Goal: Information Seeking & Learning: Learn about a topic

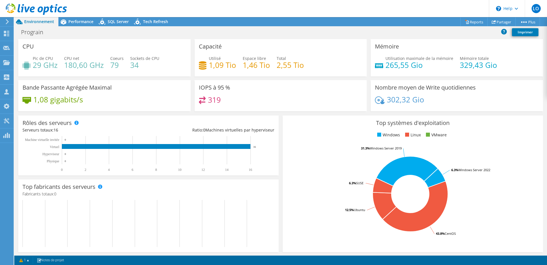
scroll to position [153, 0]
click at [80, 23] on span "Performance" at bounding box center [80, 21] width 25 height 5
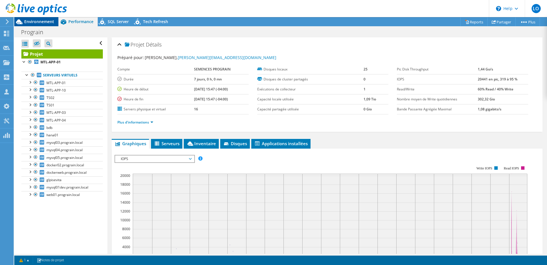
click at [47, 21] on span "Environnement" at bounding box center [39, 21] width 30 height 5
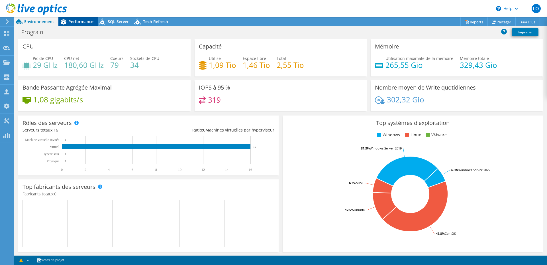
click at [72, 19] on span "Performance" at bounding box center [80, 21] width 25 height 5
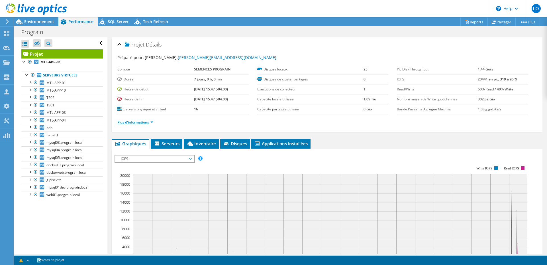
click at [142, 122] on link "Plus d'informations" at bounding box center [135, 122] width 36 height 5
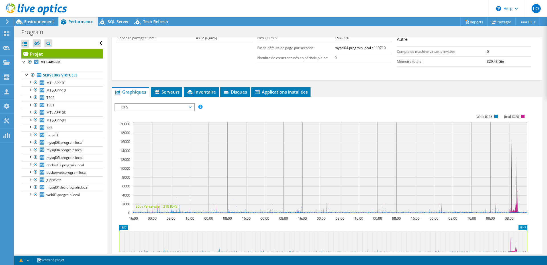
scroll to position [171, 0]
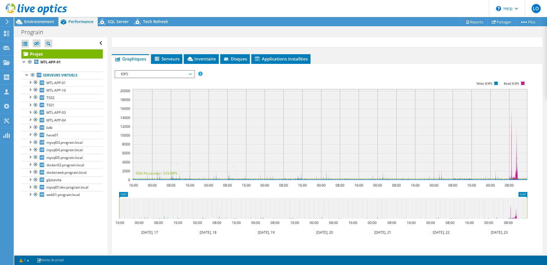
click at [161, 72] on span "IOPS" at bounding box center [154, 74] width 73 height 7
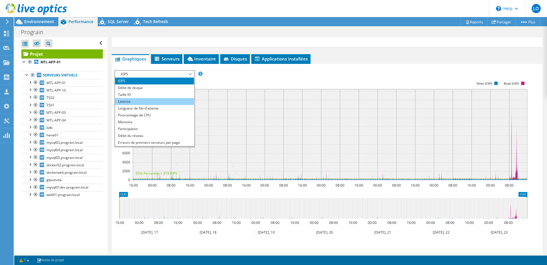
click at [152, 100] on li "Latence" at bounding box center [154, 101] width 79 height 7
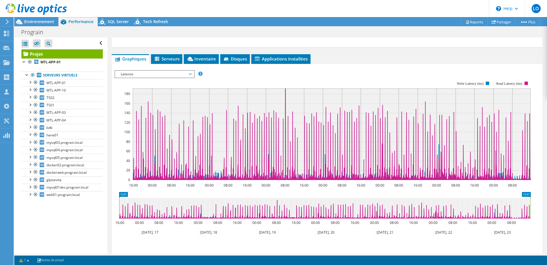
click at [157, 72] on span "Latence" at bounding box center [154, 74] width 73 height 7
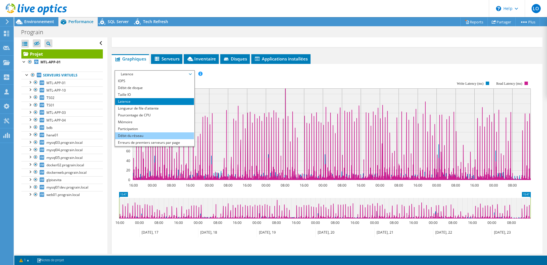
click at [149, 134] on li "Débit du réseau" at bounding box center [154, 135] width 79 height 7
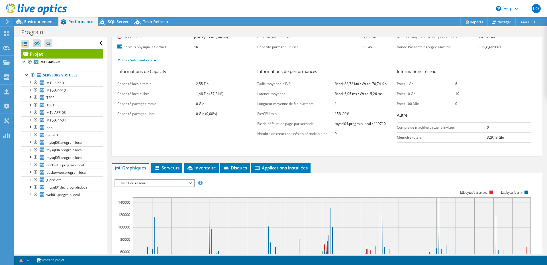
scroll to position [0, 0]
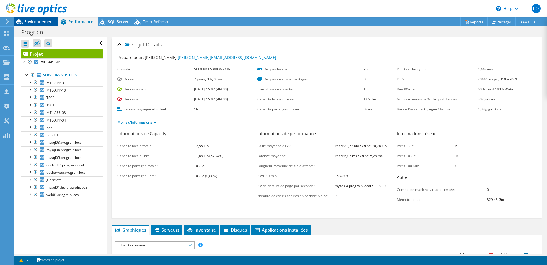
drag, startPoint x: 39, startPoint y: 22, endPoint x: 45, endPoint y: 23, distance: 6.7
click at [39, 22] on span "Environnement" at bounding box center [39, 21] width 30 height 5
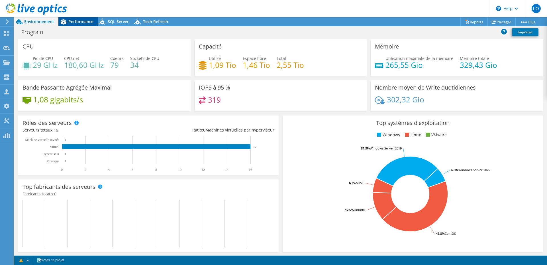
click at [78, 22] on span "Performance" at bounding box center [80, 21] width 25 height 5
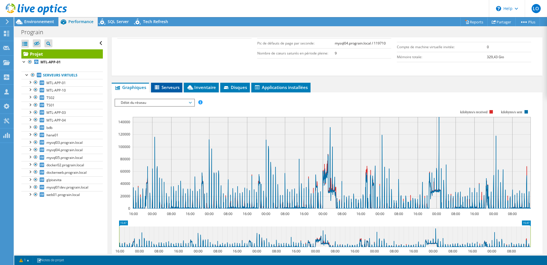
click at [171, 88] on span "Serveurs" at bounding box center [167, 87] width 26 height 6
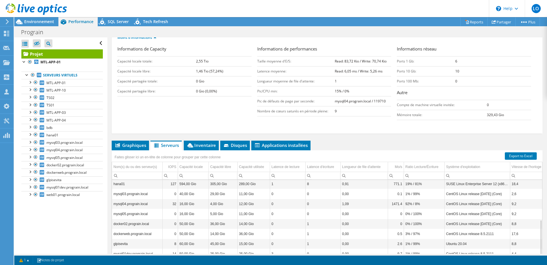
scroll to position [86, 0]
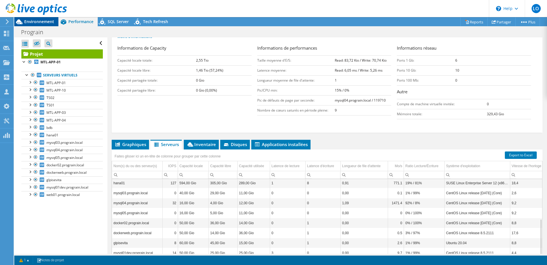
click at [35, 20] on span "Environnement" at bounding box center [39, 21] width 30 height 5
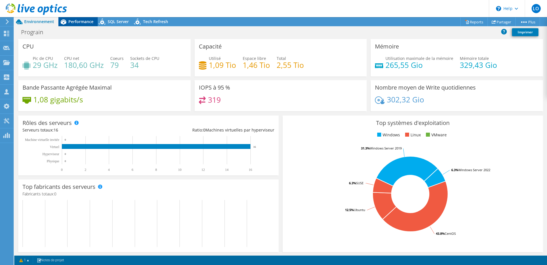
click at [81, 25] on div "Performance" at bounding box center [77, 21] width 39 height 9
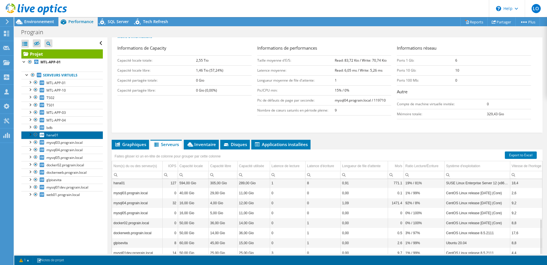
click at [50, 136] on span "hana01" at bounding box center [52, 135] width 12 height 5
